Goal: Find specific page/section: Find specific page/section

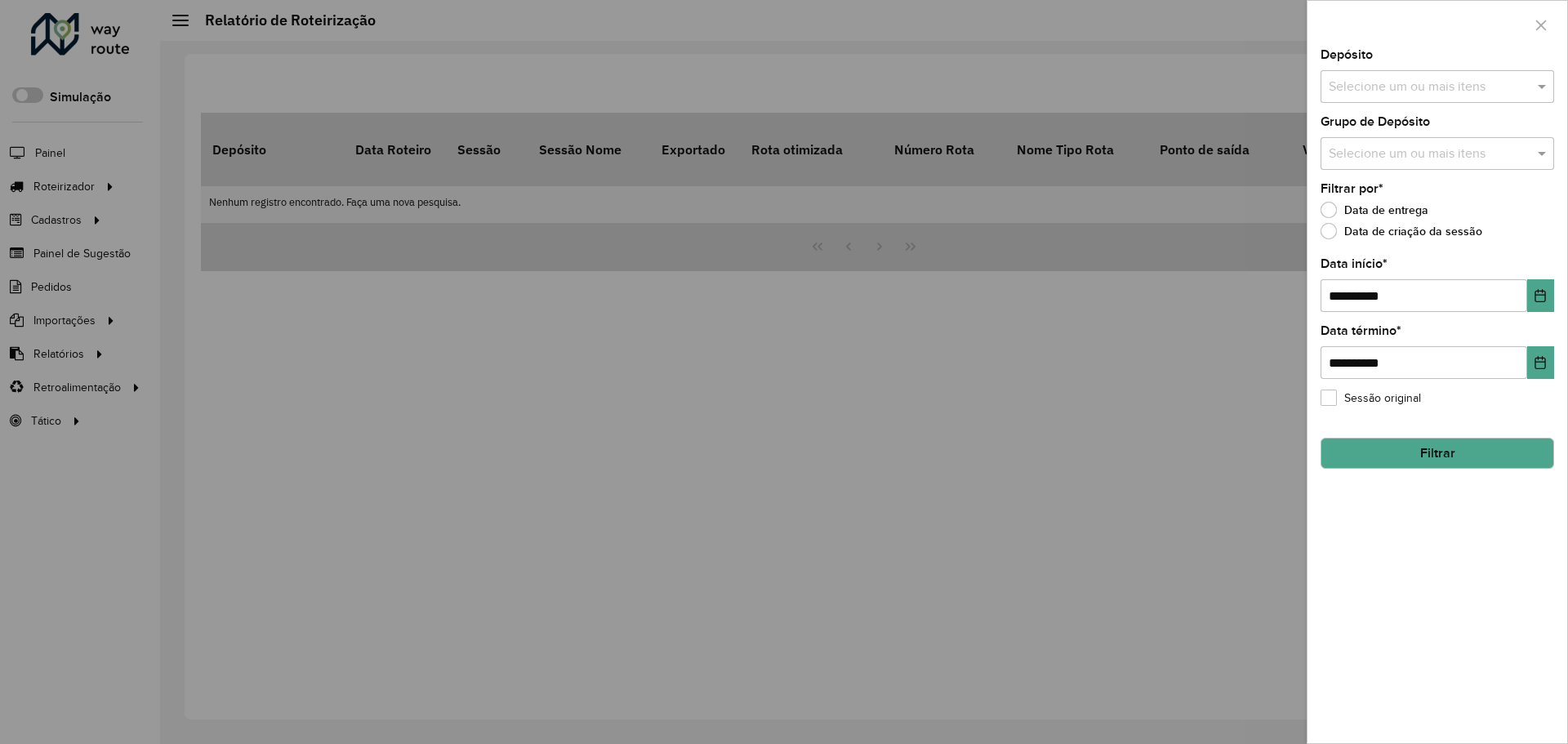
click at [92, 188] on div at bounding box center [784, 372] width 1568 height 744
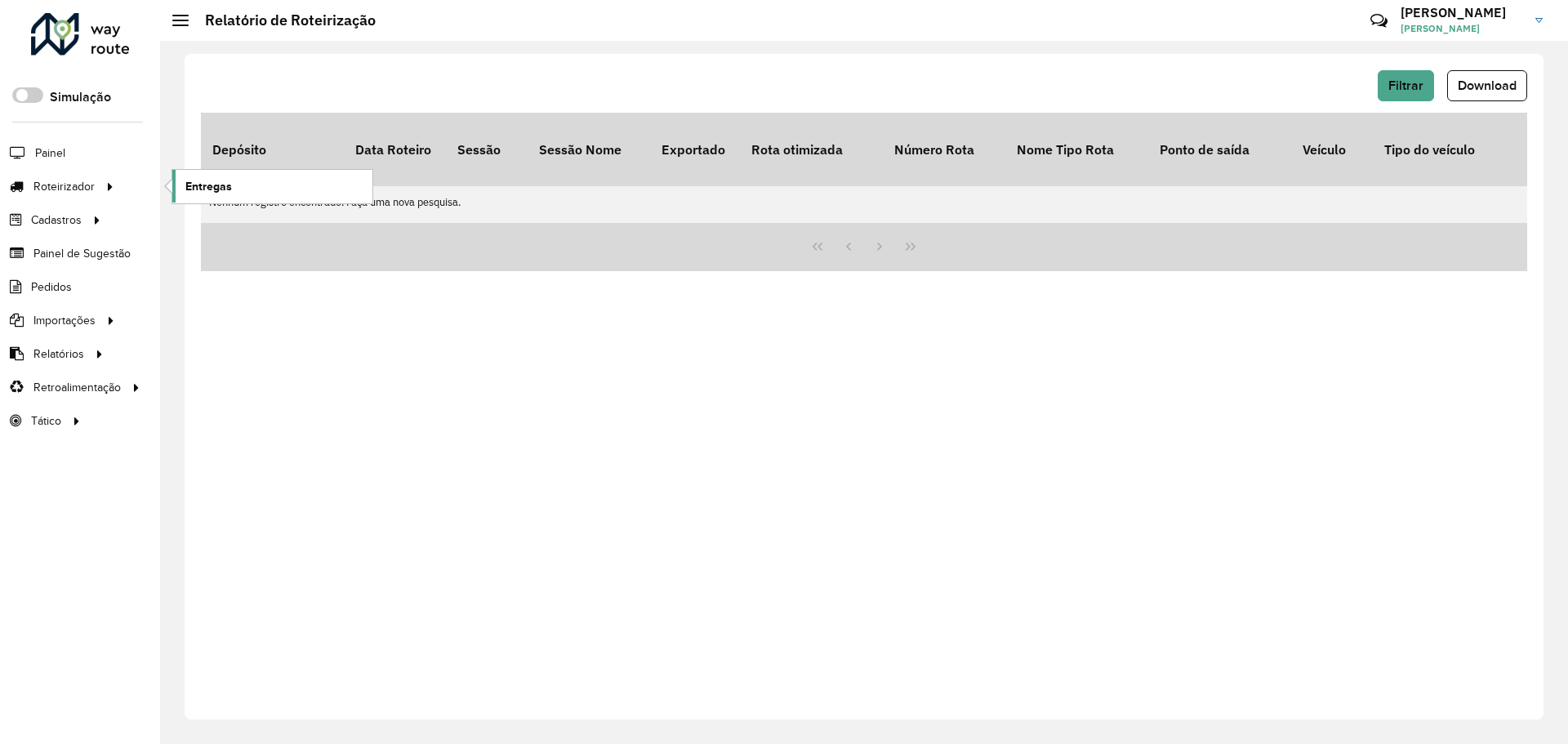
click at [245, 188] on link "Entregas" at bounding box center [273, 186] width 200 height 33
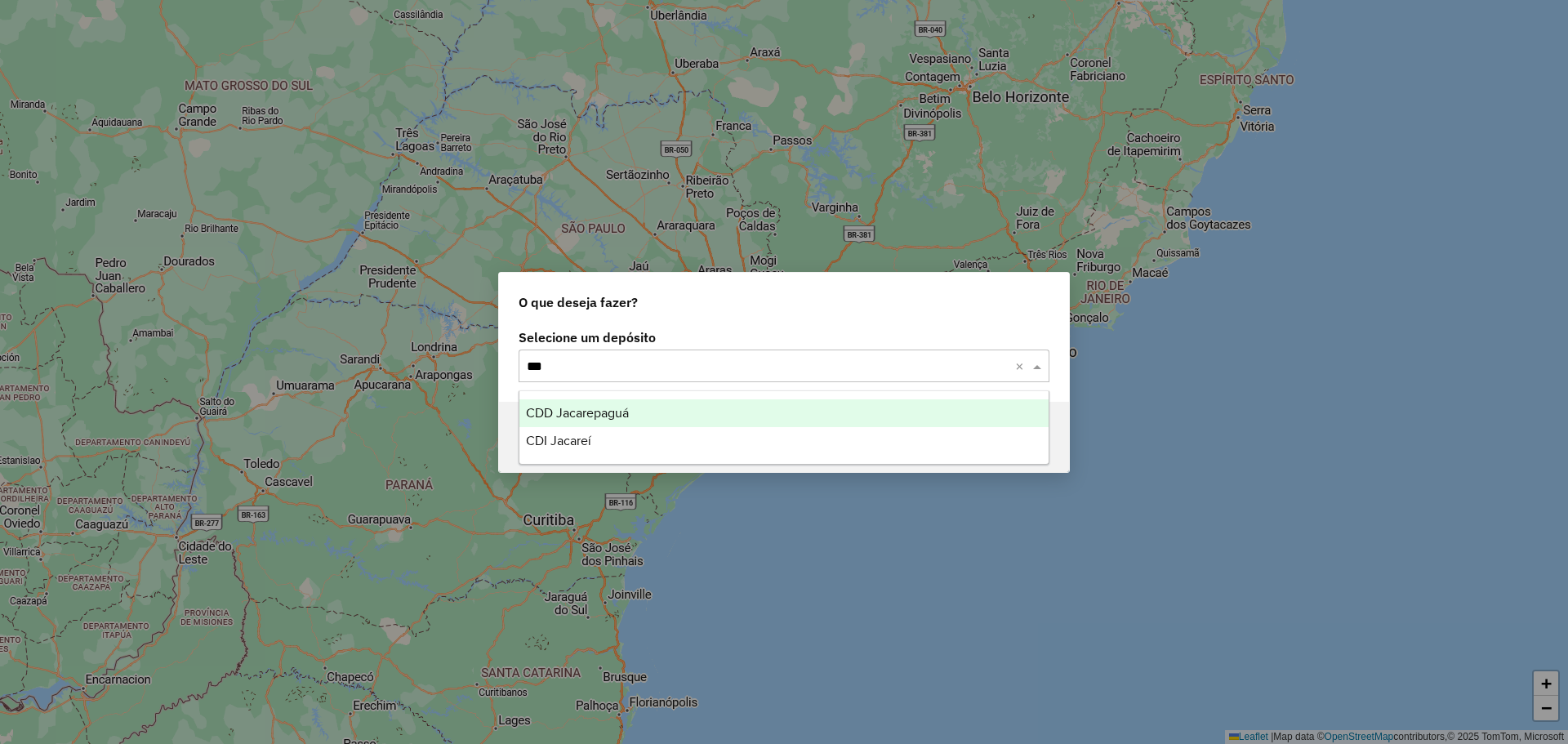
type input "****"
